Goal: Information Seeking & Learning: Learn about a topic

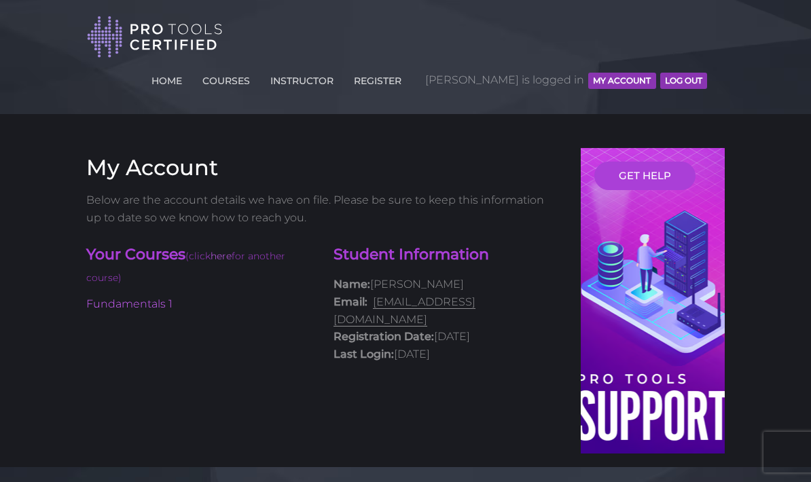
click at [153, 300] on link "Fundamentals 1" at bounding box center [129, 304] width 86 height 13
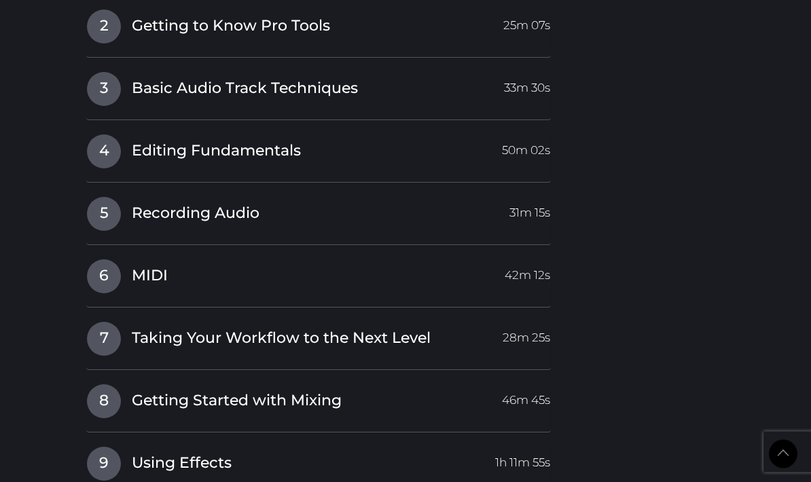
scroll to position [1684, 0]
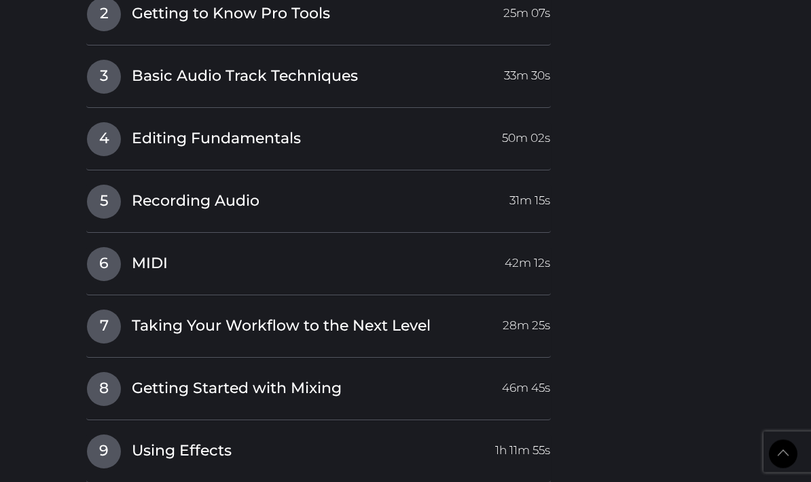
click at [110, 125] on span "4" at bounding box center [104, 140] width 34 height 34
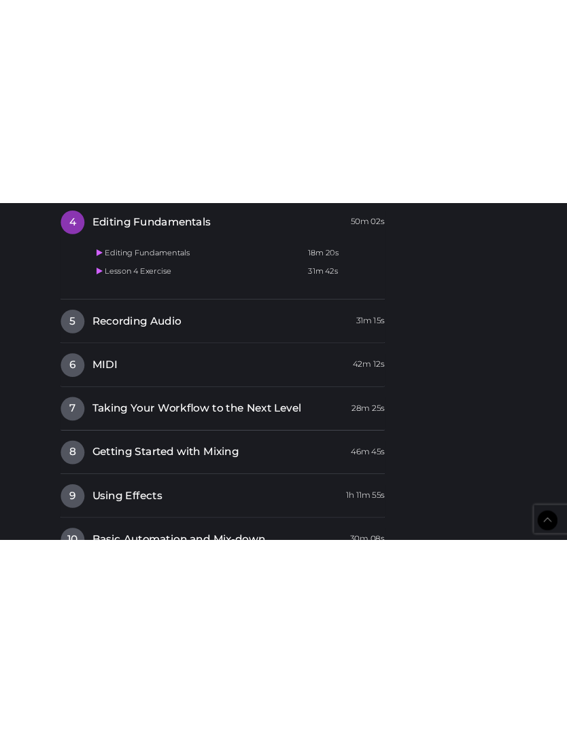
scroll to position [1578, 0]
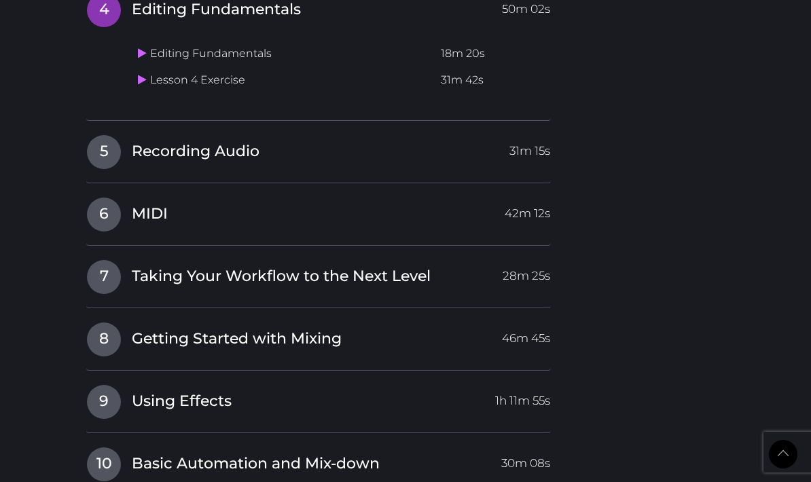
click at [140, 74] on icon at bounding box center [142, 79] width 9 height 11
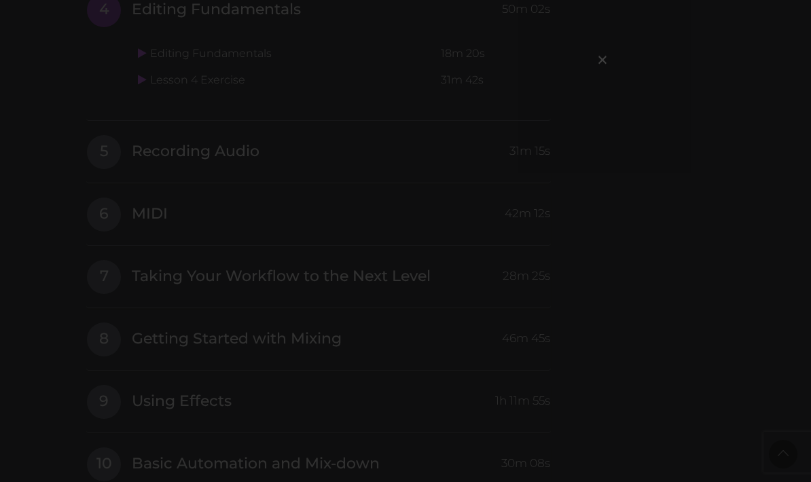
click at [592, 252] on div "×" at bounding box center [406, 177] width 408 height 218
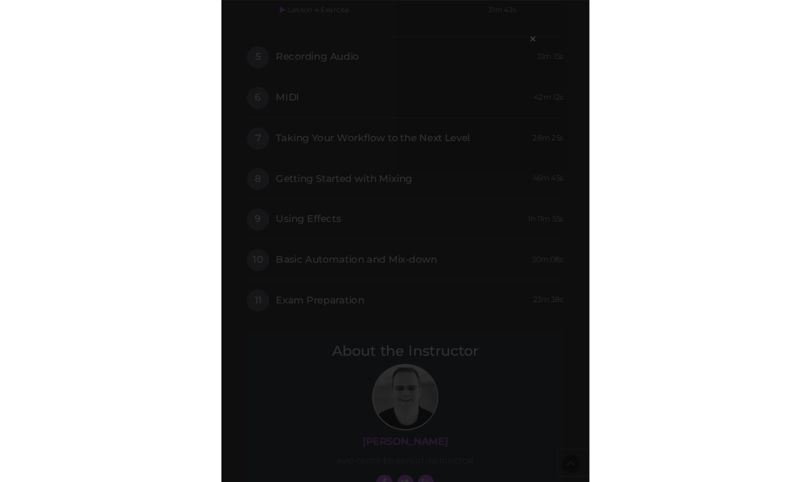
scroll to position [1561, 0]
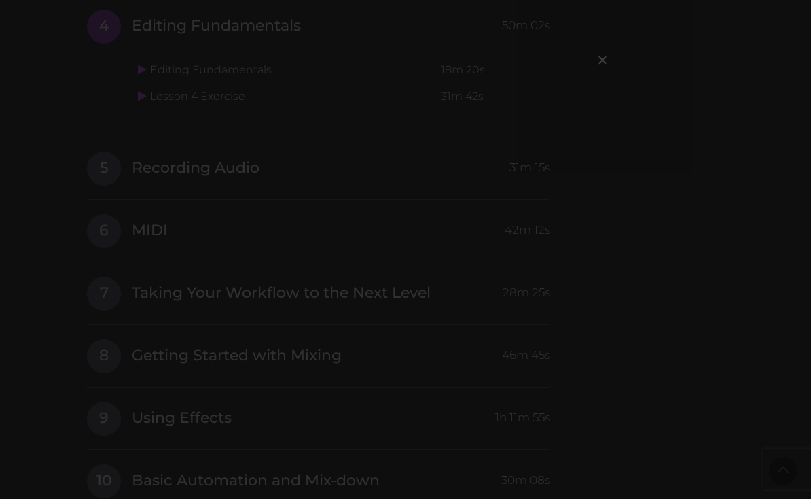
click at [605, 58] on span "×" at bounding box center [603, 59] width 14 height 29
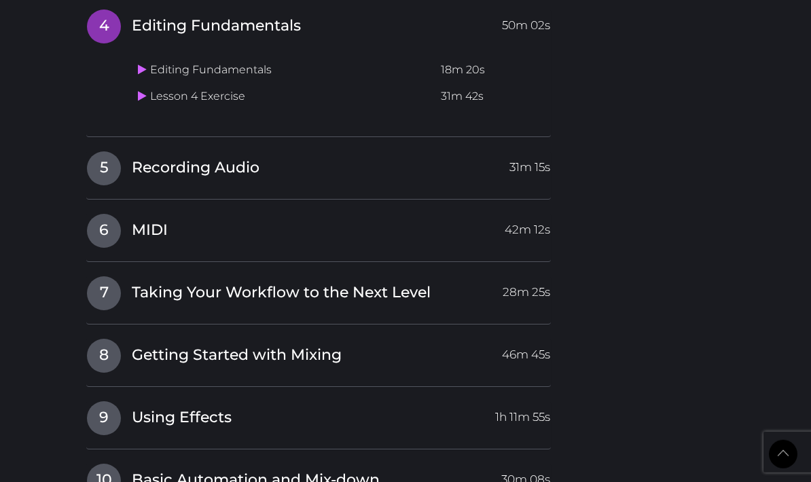
scroll to position [1578, 0]
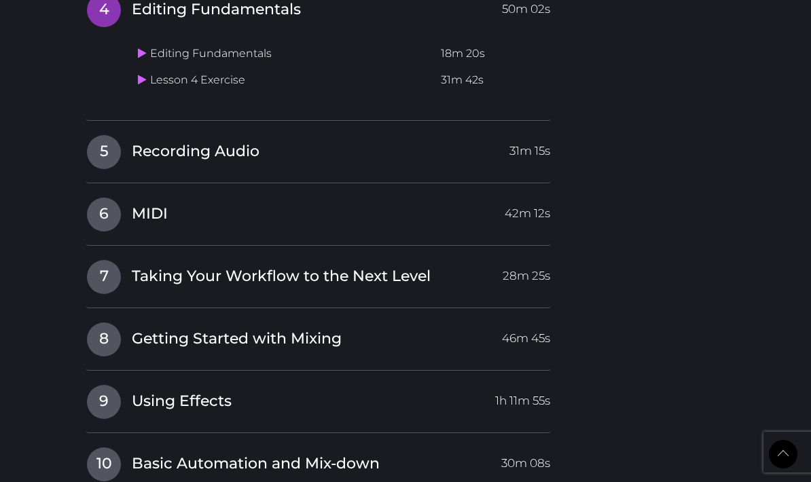
click at [100, 144] on span "5" at bounding box center [104, 152] width 34 height 34
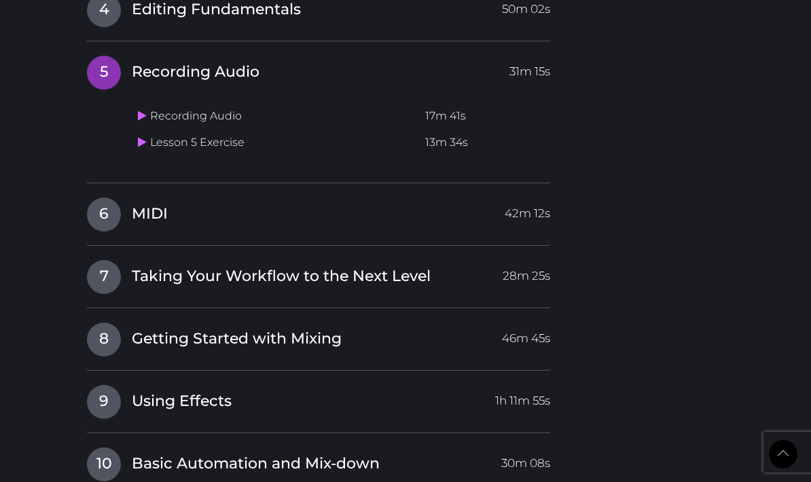
click at [140, 110] on icon at bounding box center [142, 115] width 9 height 11
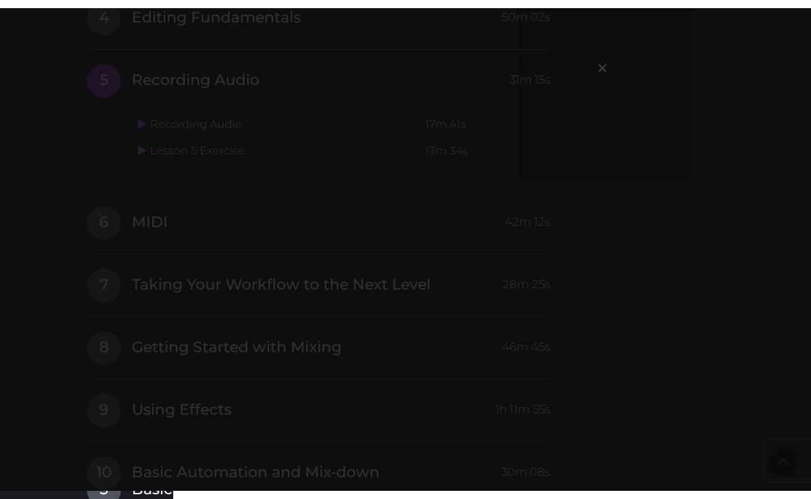
scroll to position [1561, 0]
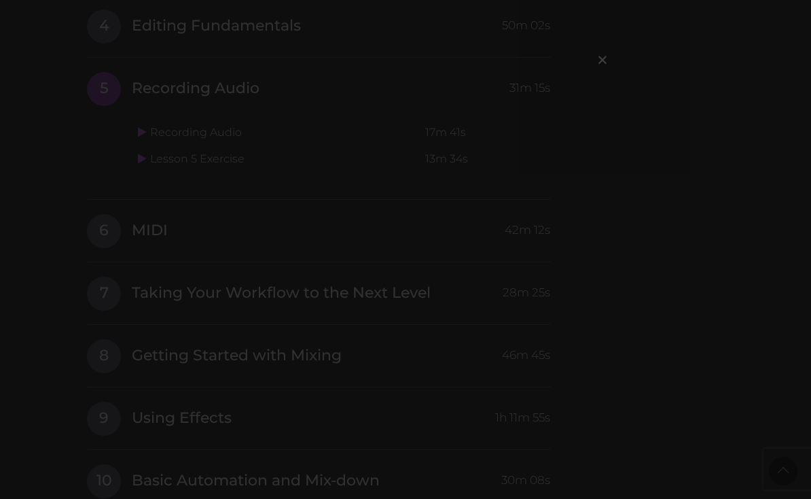
click at [579, 64] on div "×" at bounding box center [405, 249] width 811 height 499
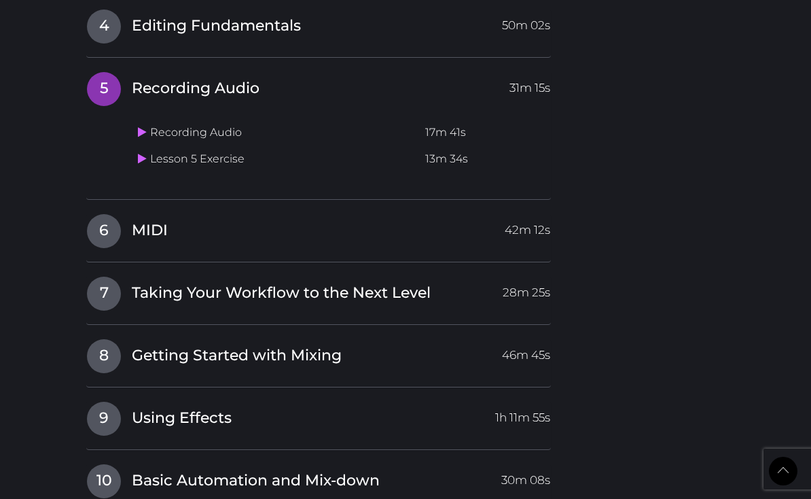
click at [113, 215] on span "6" at bounding box center [104, 231] width 34 height 34
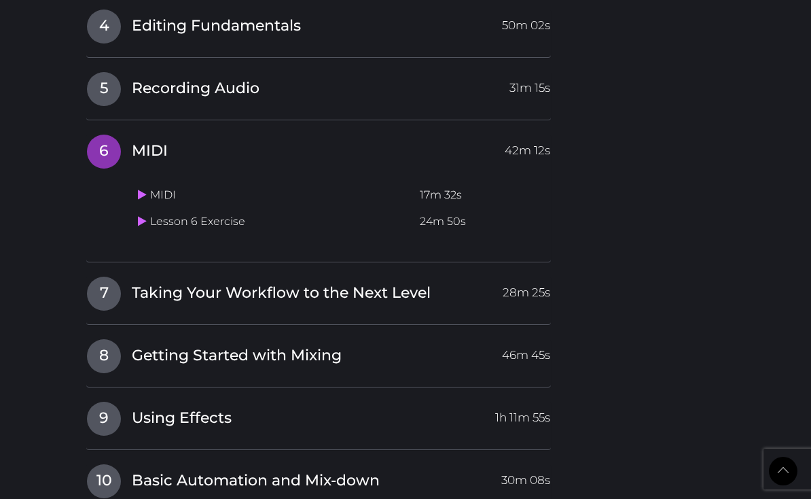
click at [147, 188] on link at bounding box center [144, 194] width 12 height 13
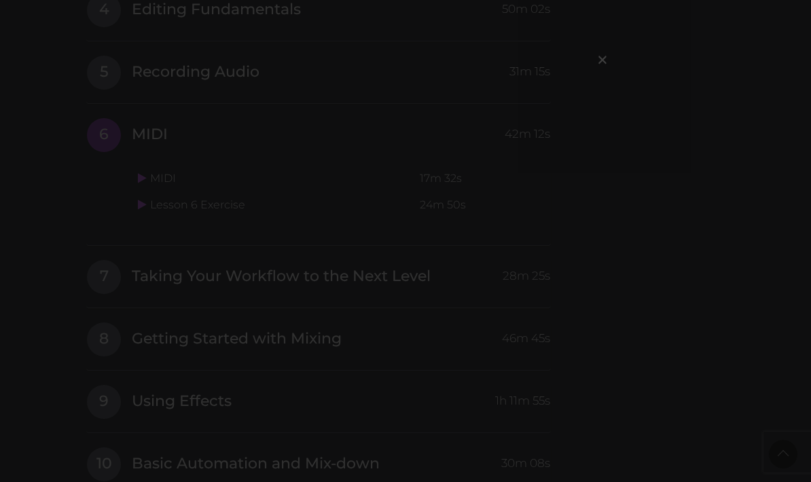
scroll to position [0, 0]
